Goal: Find specific page/section: Find specific page/section

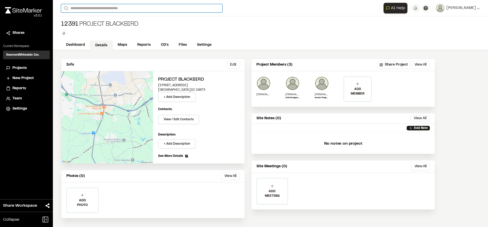
click at [146, 11] on input "Search" at bounding box center [141, 8] width 161 height 8
type input "**********"
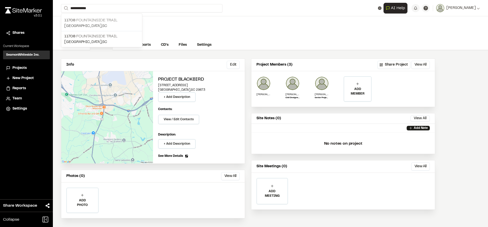
click at [101, 24] on p "[GEOGRAPHIC_DATA] , [GEOGRAPHIC_DATA]" at bounding box center [101, 26] width 75 height 6
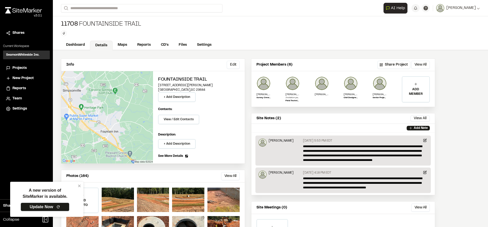
click at [47, 208] on link "Update Now" at bounding box center [45, 207] width 49 height 9
